Goal: Task Accomplishment & Management: Manage account settings

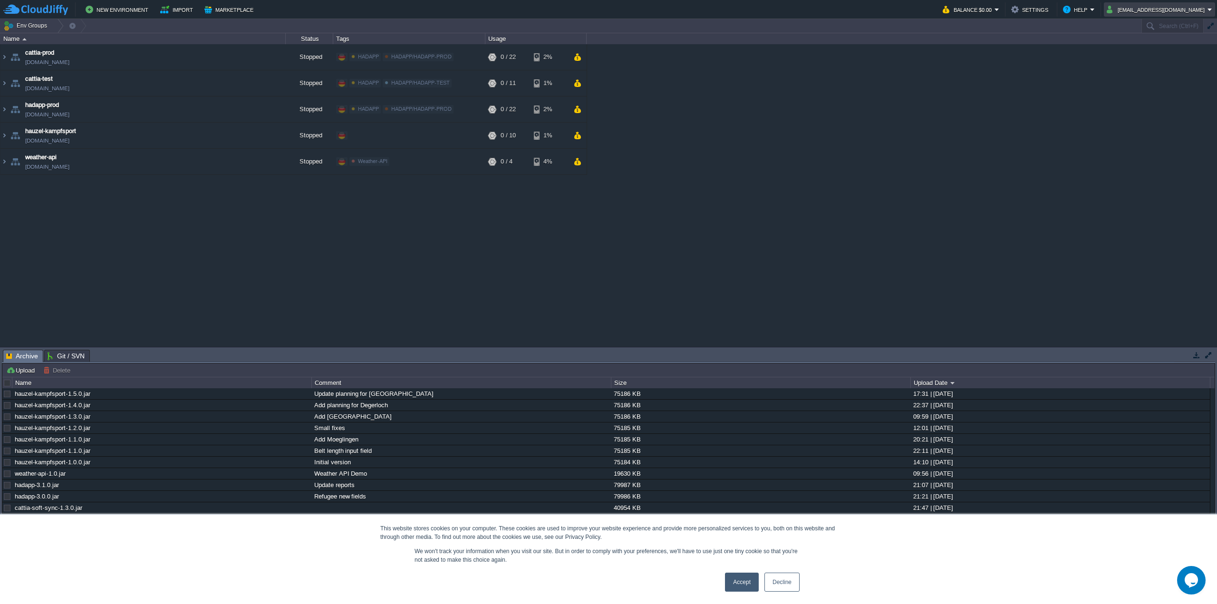
click at [1144, 10] on button "[EMAIL_ADDRESS][DOMAIN_NAME]" at bounding box center [1157, 9] width 101 height 11
click at [1148, 49] on link "Sign out" at bounding box center [1175, 50] width 77 height 10
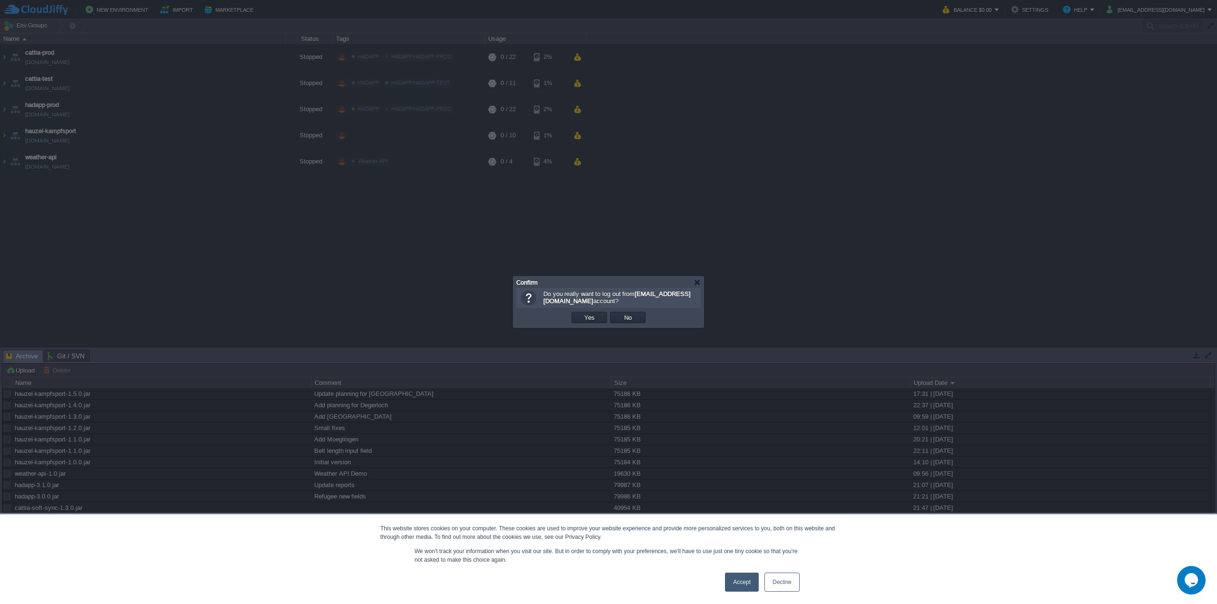
click at [577, 316] on td "Yes" at bounding box center [589, 317] width 36 height 11
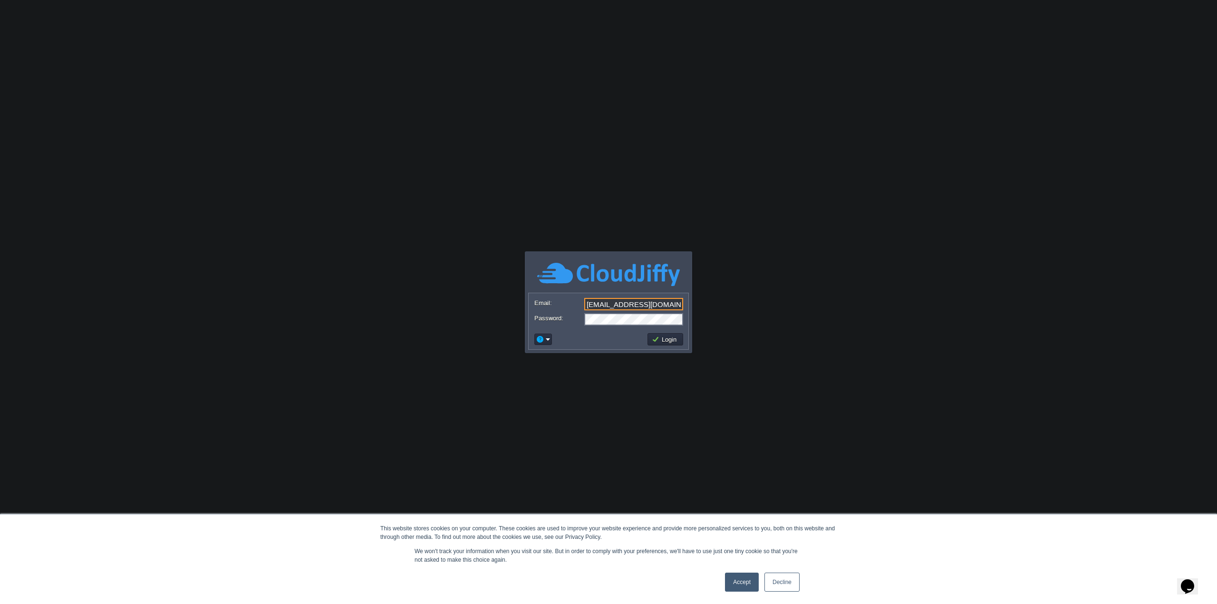
click at [661, 300] on input "[EMAIL_ADDRESS][DOMAIN_NAME]" at bounding box center [633, 304] width 99 height 12
type input "oranjeserv@gmail.com"
click at [675, 341] on button "Login" at bounding box center [666, 339] width 28 height 9
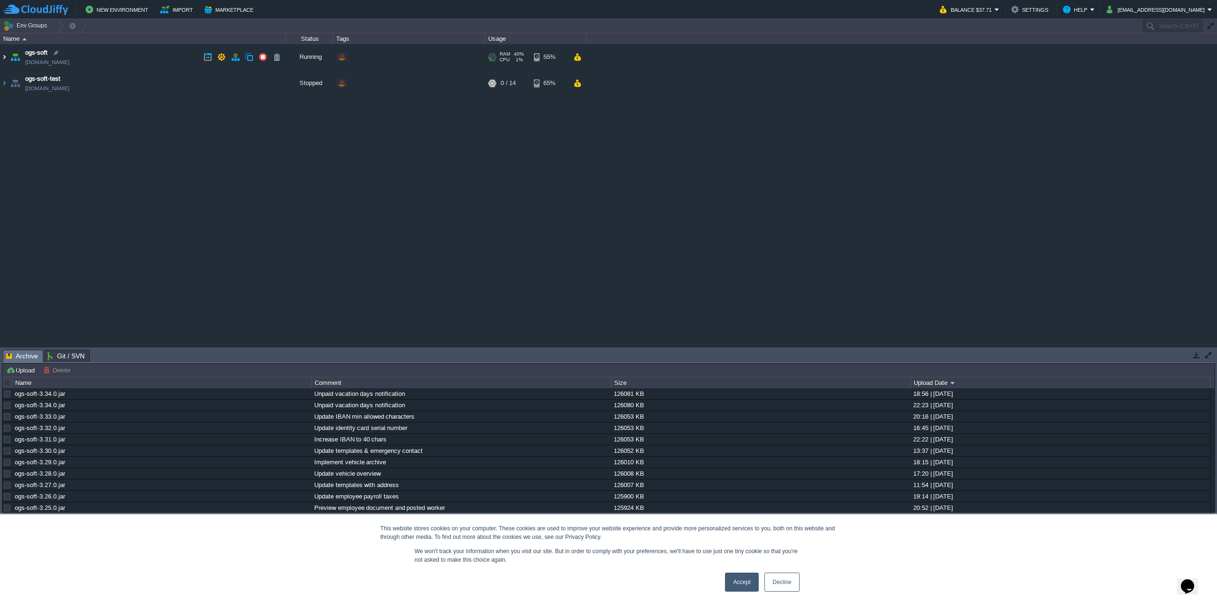
click at [4, 61] on img at bounding box center [4, 57] width 8 height 26
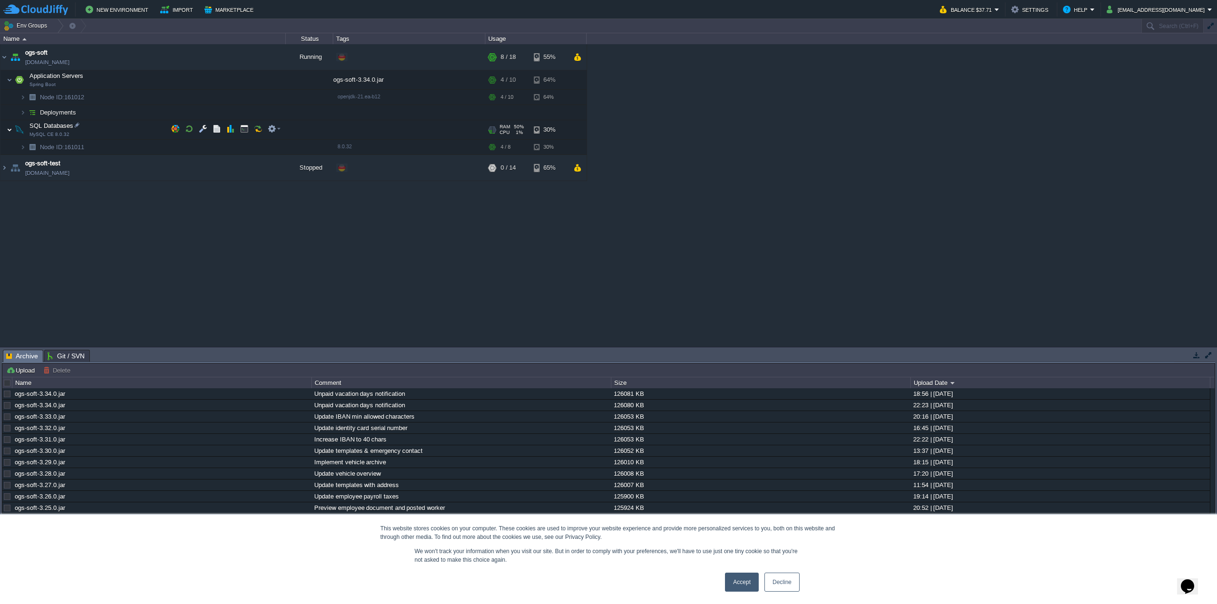
click at [9, 132] on img at bounding box center [10, 129] width 6 height 19
click at [203, 131] on button "button" at bounding box center [203, 129] width 9 height 9
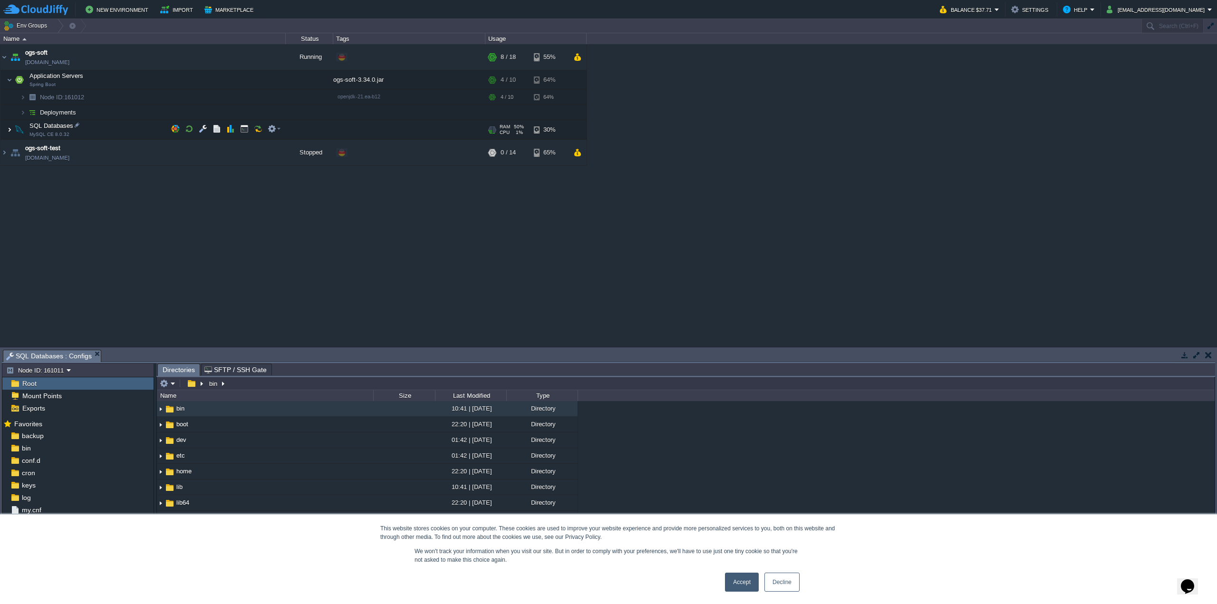
click at [9, 130] on img at bounding box center [10, 129] width 6 height 19
click at [281, 131] on td at bounding box center [274, 129] width 19 height 14
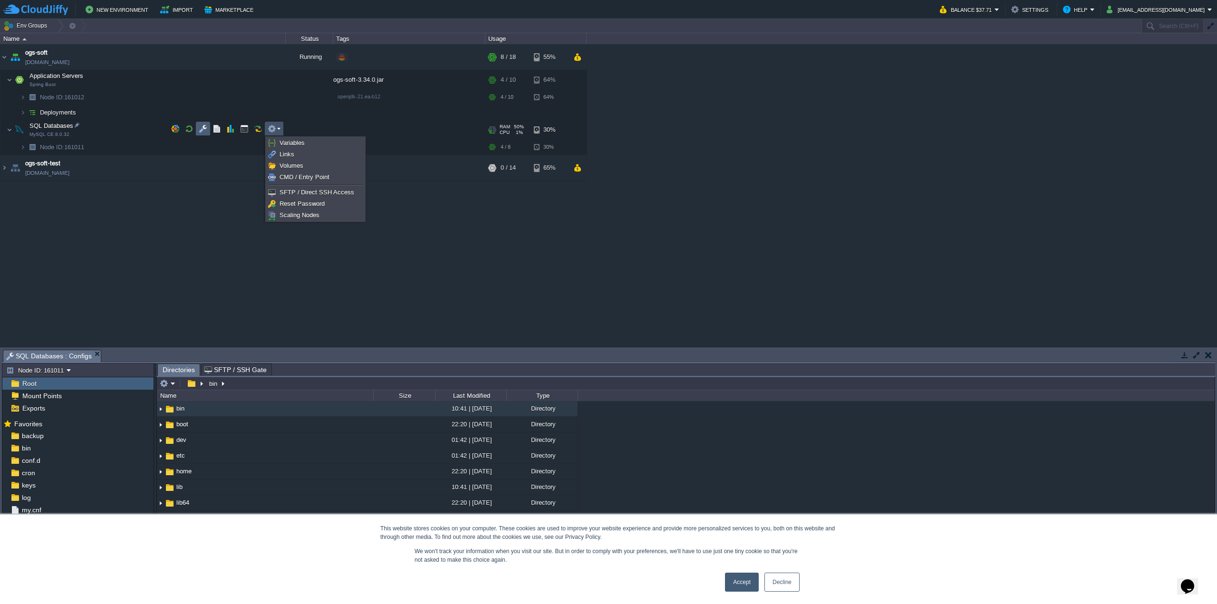
click at [204, 131] on button "button" at bounding box center [203, 129] width 9 height 9
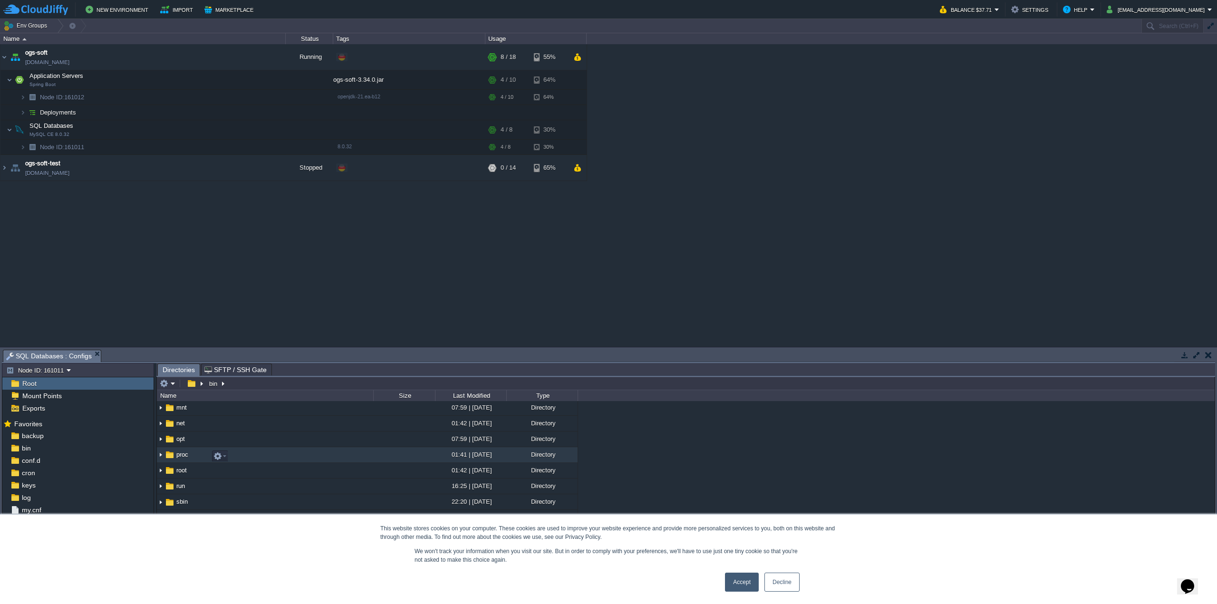
scroll to position [190, 0]
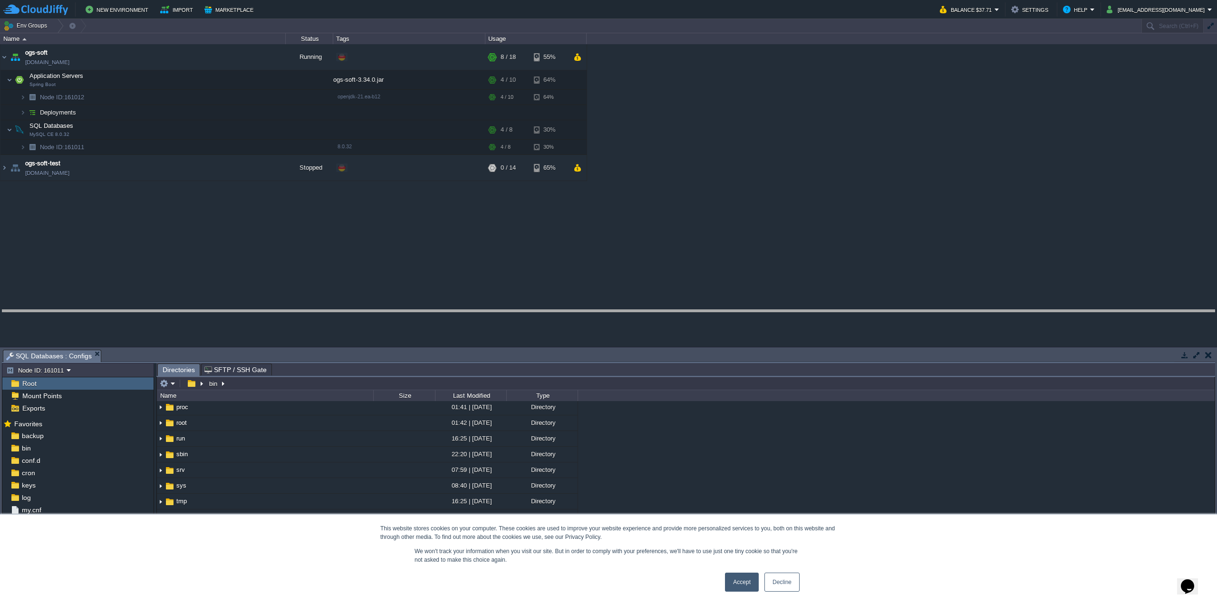
drag, startPoint x: 261, startPoint y: 352, endPoint x: 255, endPoint y: 300, distance: 52.1
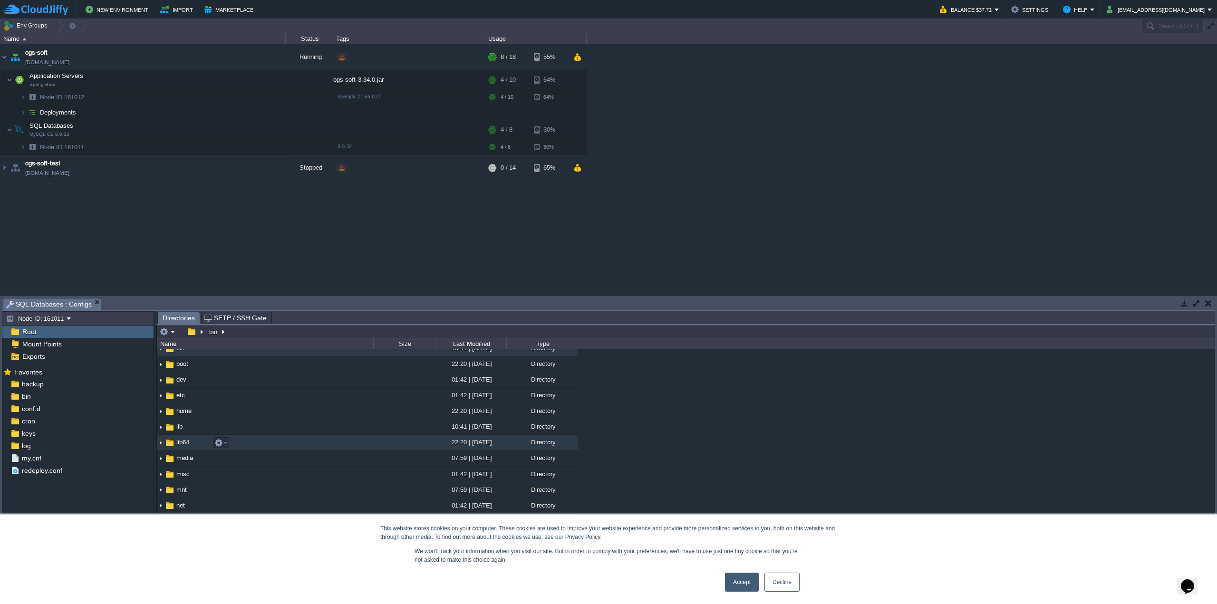
scroll to position [0, 0]
